Goal: Information Seeking & Learning: Learn about a topic

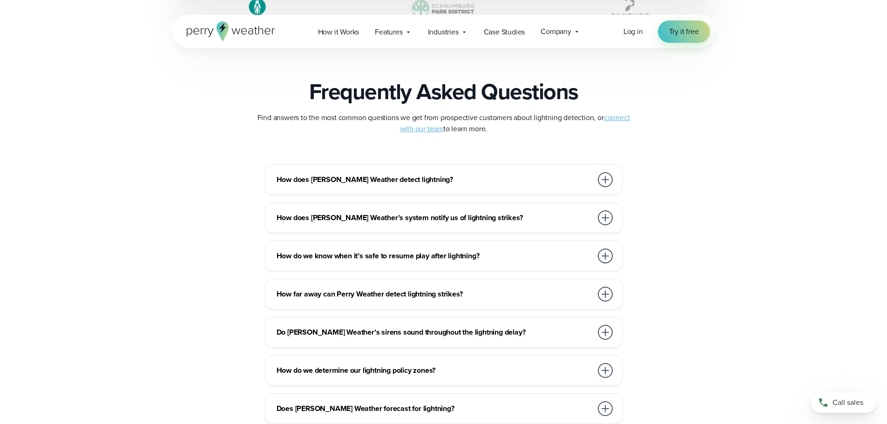
scroll to position [2002, 0]
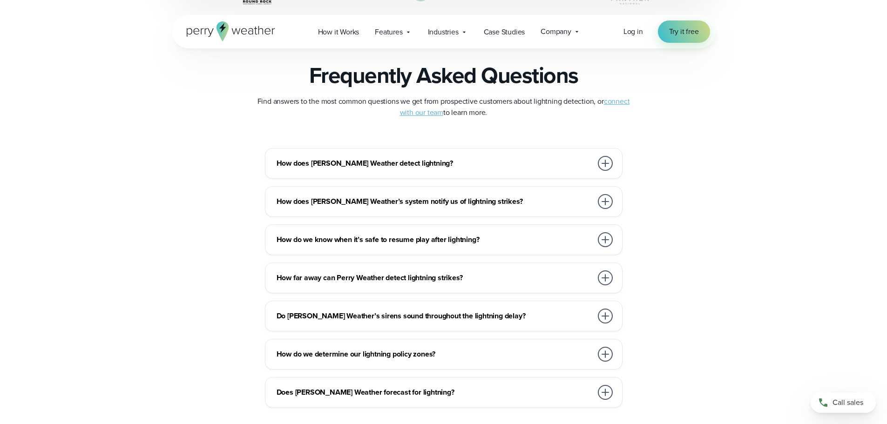
click at [608, 166] on div at bounding box center [605, 163] width 15 height 15
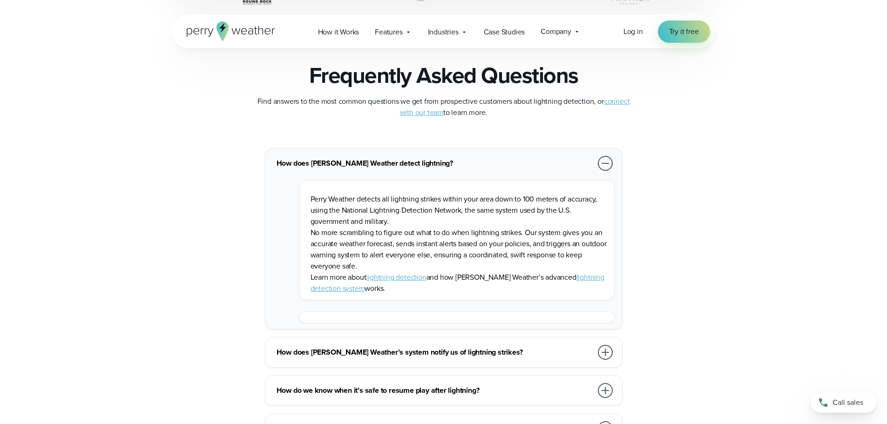
click at [411, 277] on link "lightning detection" at bounding box center [396, 277] width 60 height 11
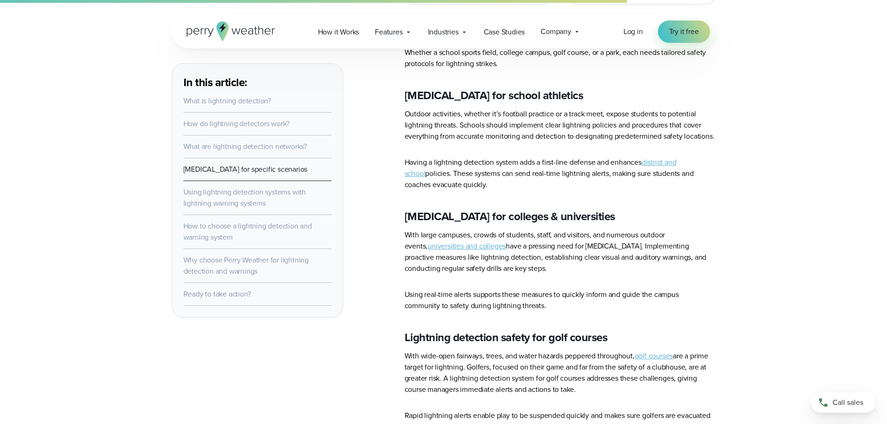
scroll to position [1397, 0]
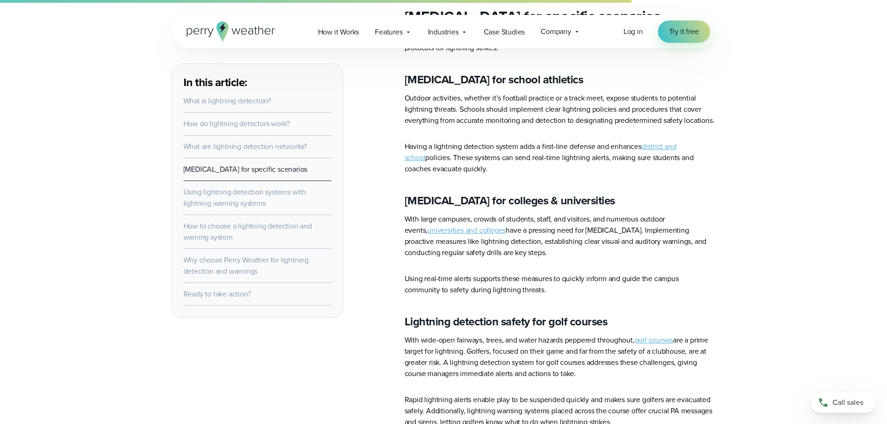
click at [442, 236] on link "universities and colleges" at bounding box center [466, 230] width 78 height 11
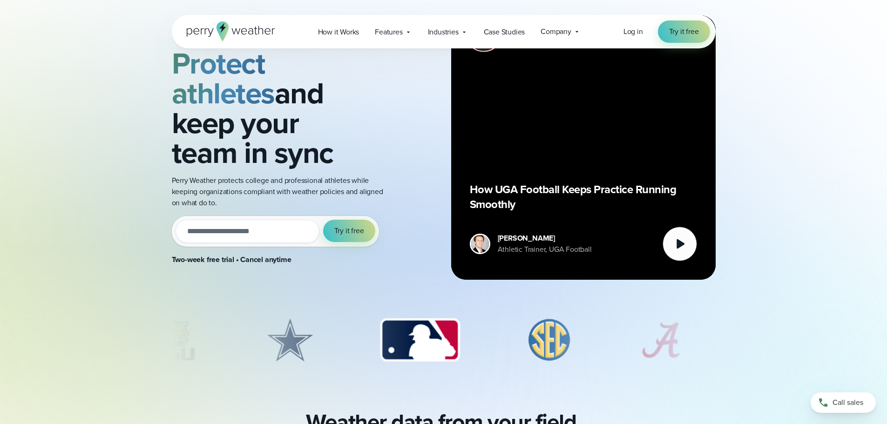
scroll to position [47, 0]
